Goal: Find specific page/section: Find specific page/section

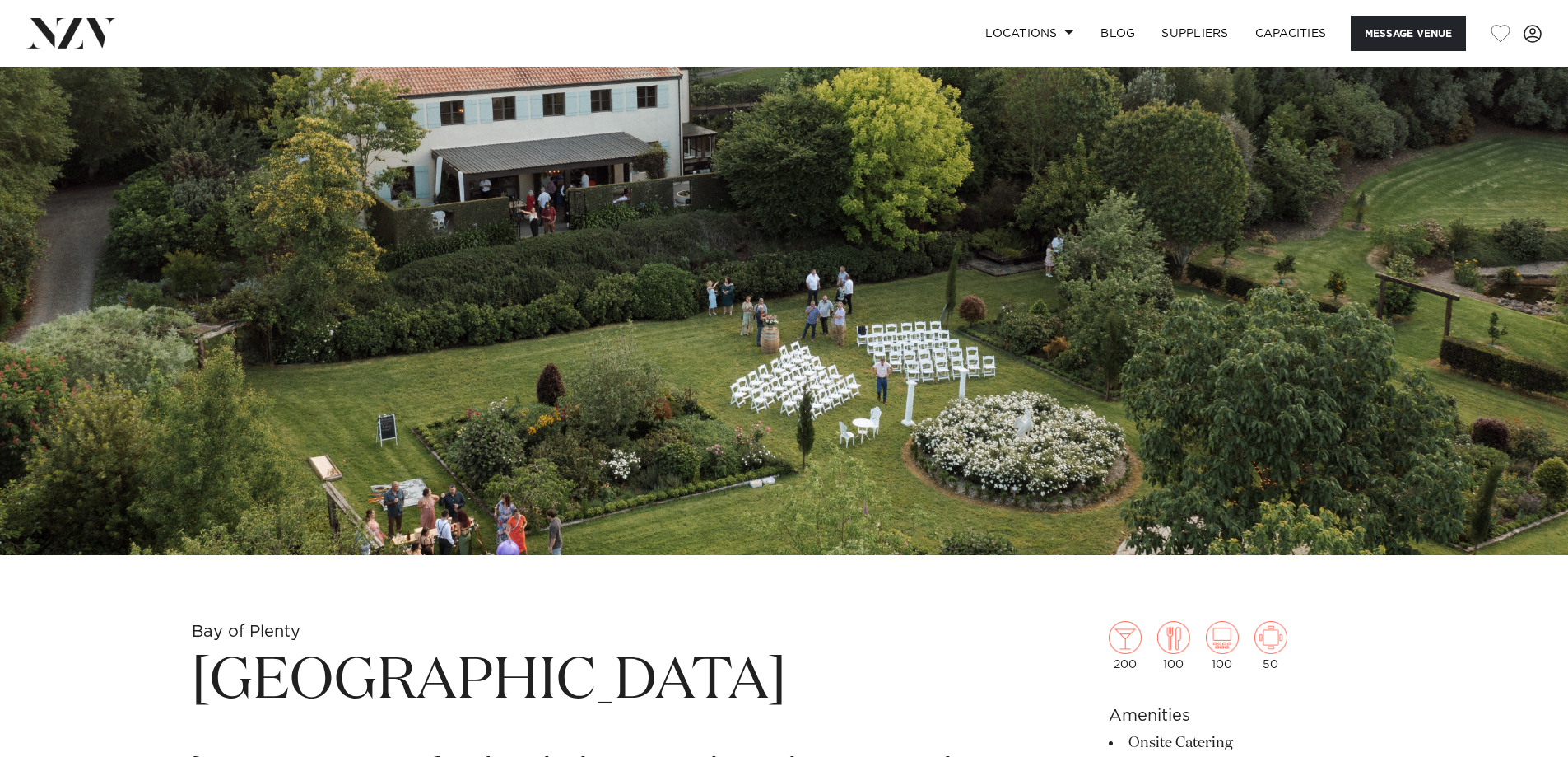
scroll to position [494, 0]
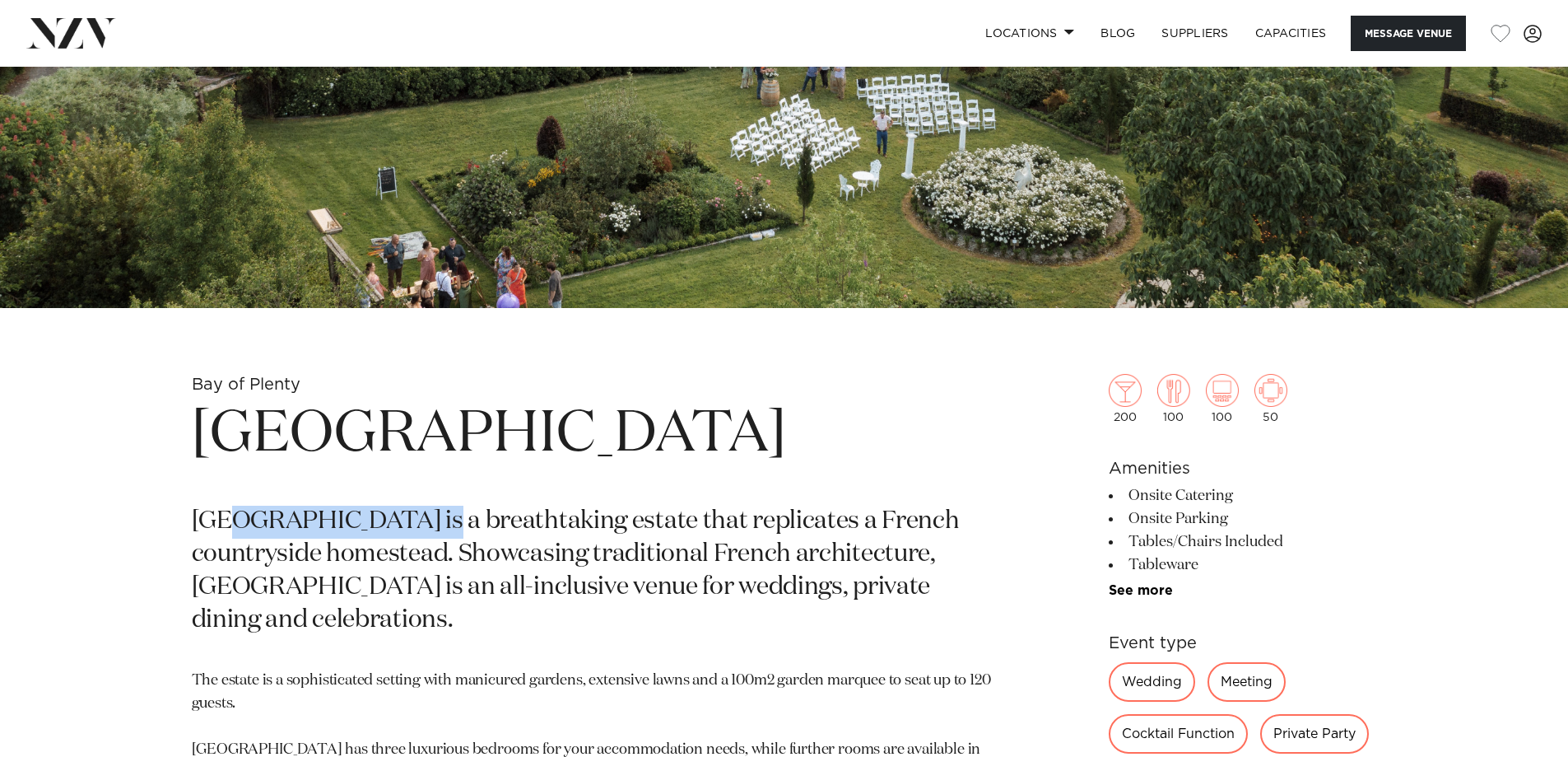
drag, startPoint x: 262, startPoint y: 511, endPoint x: 426, endPoint y: 511, distance: 164.0
click at [414, 511] on p "[GEOGRAPHIC_DATA] is a breathtaking estate that replicates a French countryside…" at bounding box center [592, 572] width 800 height 131
click at [426, 511] on p "[GEOGRAPHIC_DATA] is a breathtaking estate that replicates a French countryside…" at bounding box center [592, 572] width 800 height 131
drag, startPoint x: 542, startPoint y: 510, endPoint x: 334, endPoint y: 512, distance: 208.0
click at [375, 512] on p "[GEOGRAPHIC_DATA] is a breathtaking estate that replicates a French countryside…" at bounding box center [592, 572] width 800 height 131
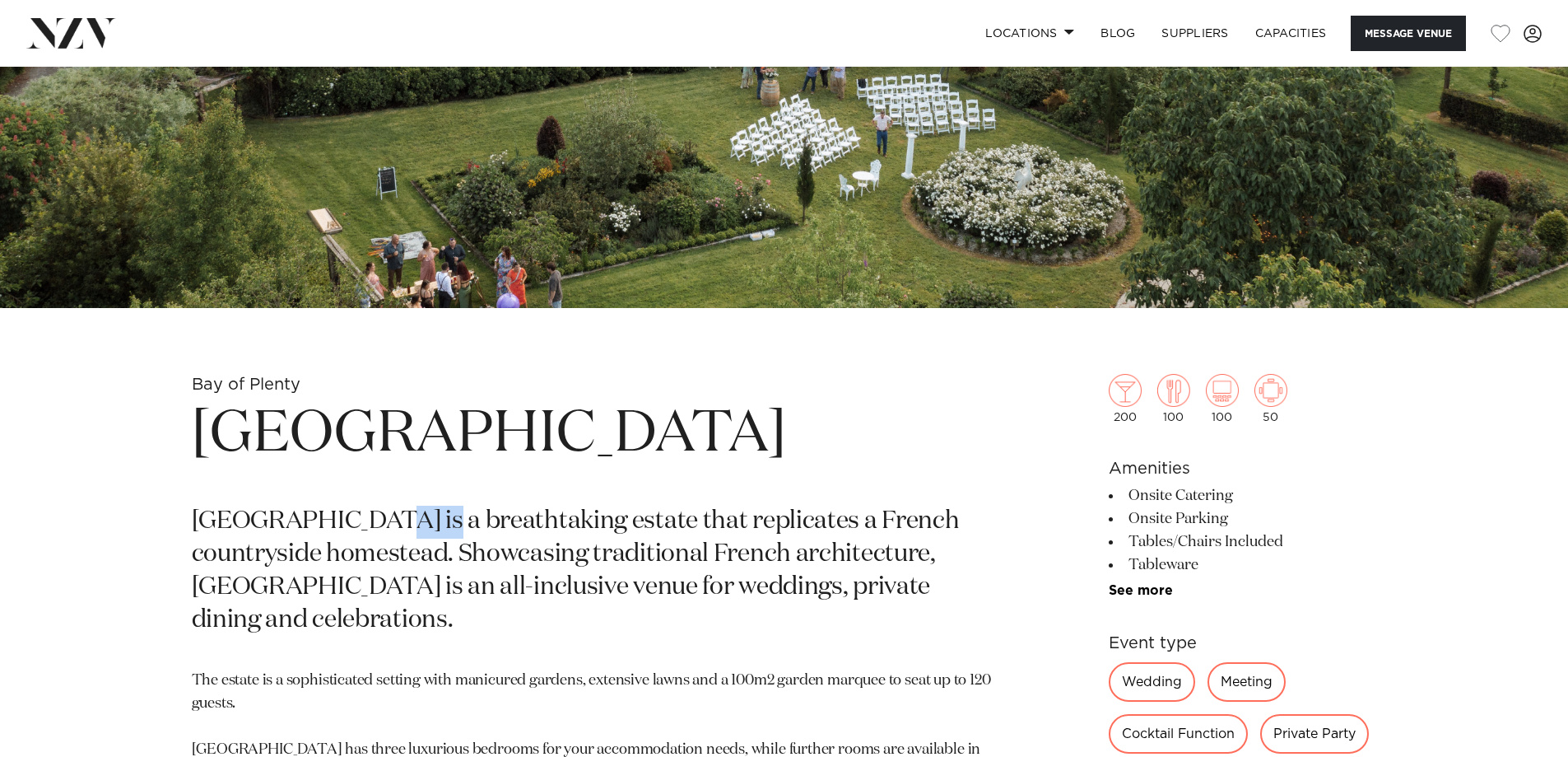
drag, startPoint x: 461, startPoint y: 513, endPoint x: 511, endPoint y: 513, distance: 50.0
click at [478, 513] on p "[GEOGRAPHIC_DATA] is a breathtaking estate that replicates a French countryside…" at bounding box center [592, 572] width 800 height 131
click at [511, 513] on p "[GEOGRAPHIC_DATA] is a breathtaking estate that replicates a French countryside…" at bounding box center [592, 572] width 800 height 131
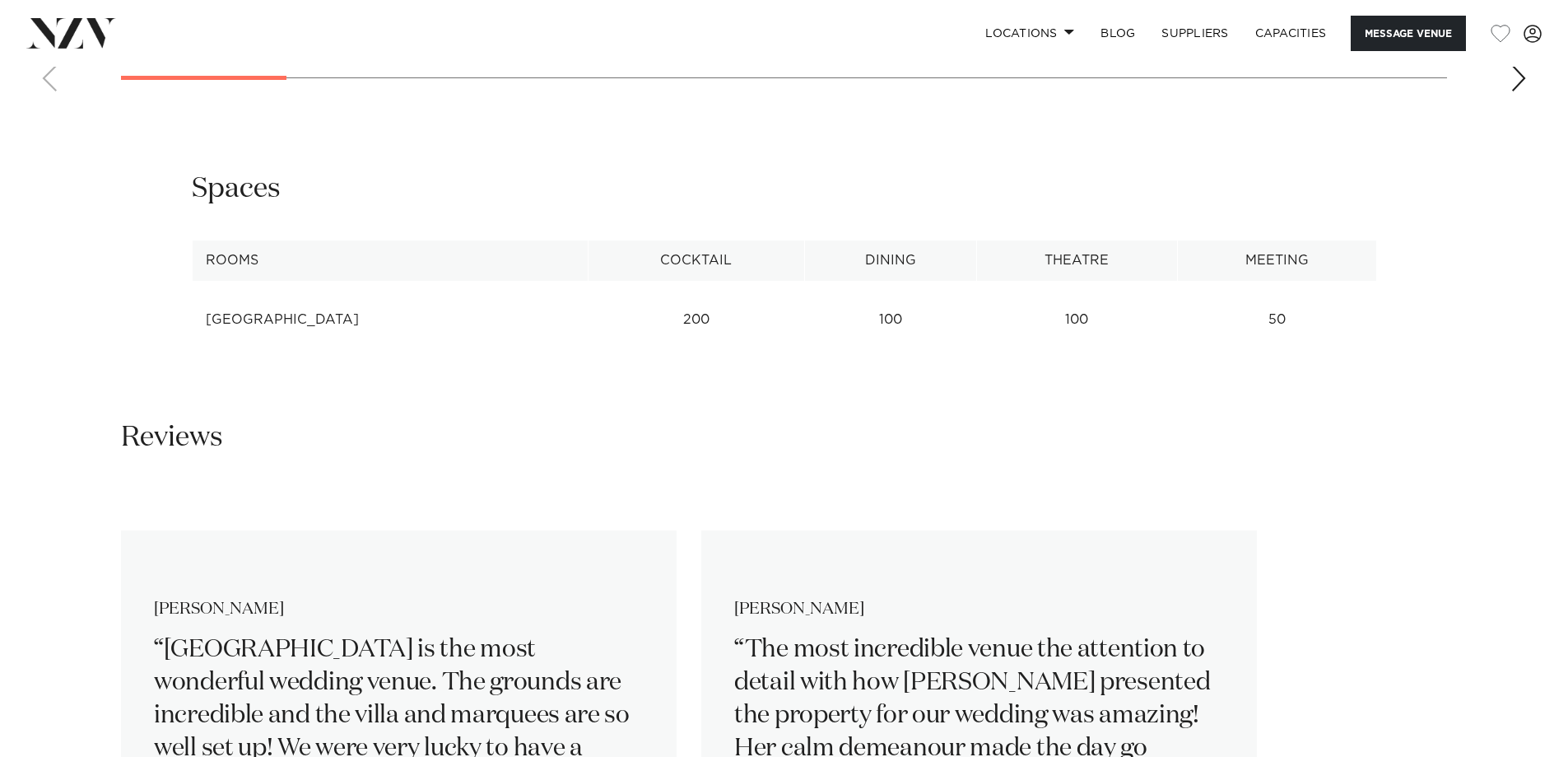
scroll to position [2470, 0]
